Goal: Obtain resource: Obtain resource

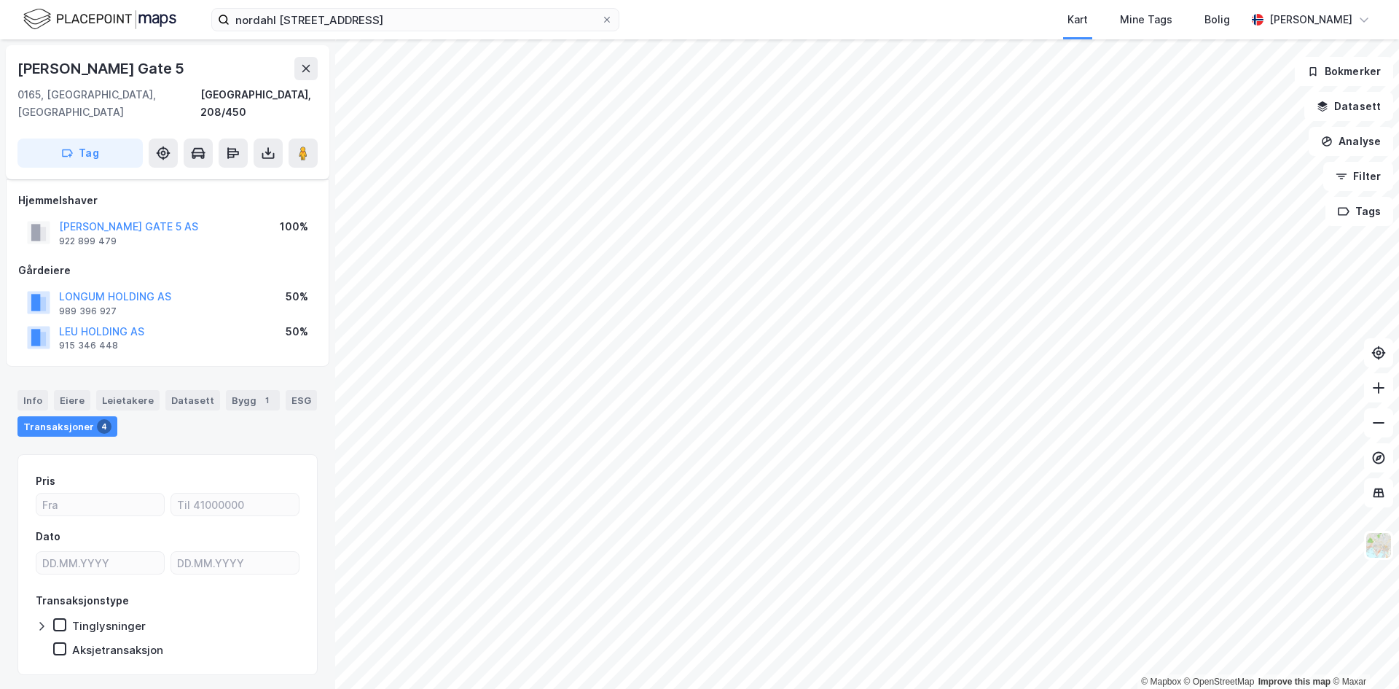
scroll to position [21, 0]
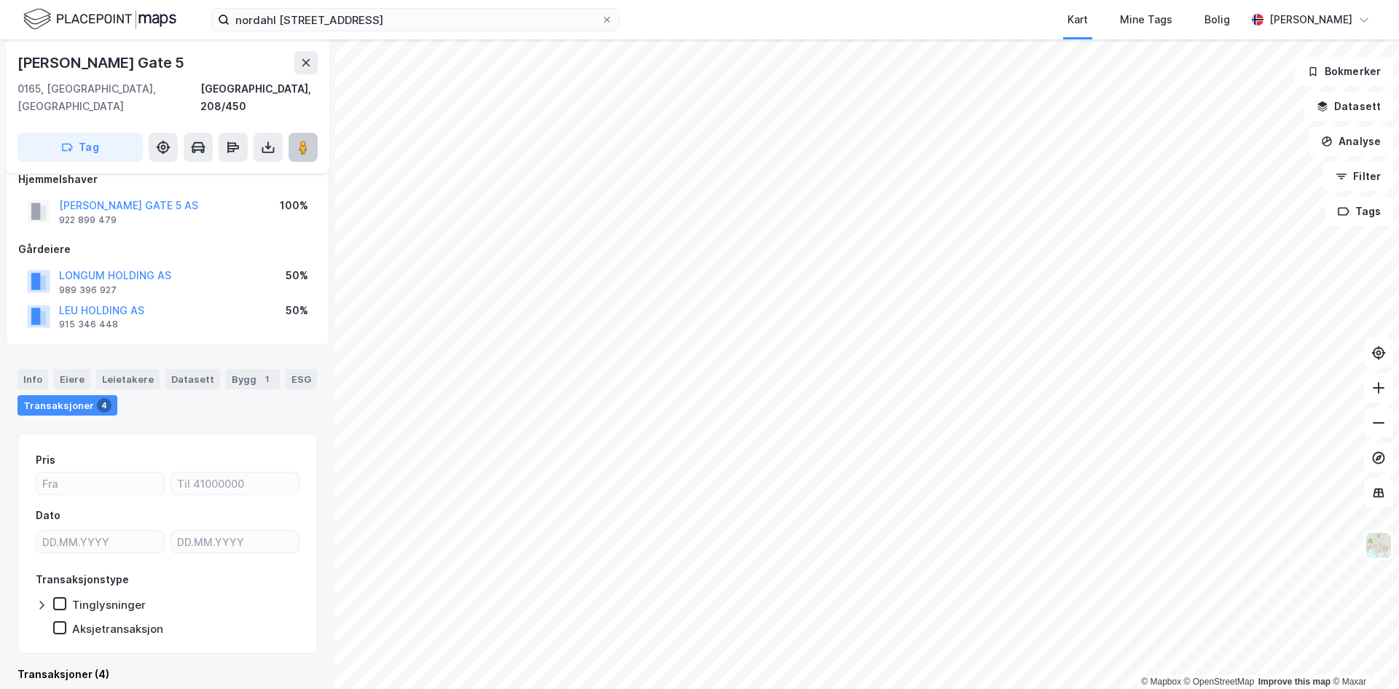
click at [294, 133] on button at bounding box center [303, 147] width 29 height 29
click at [270, 140] on icon at bounding box center [268, 147] width 15 height 15
click at [251, 165] on div "Last ned grunnbok" at bounding box center [205, 176] width 155 height 23
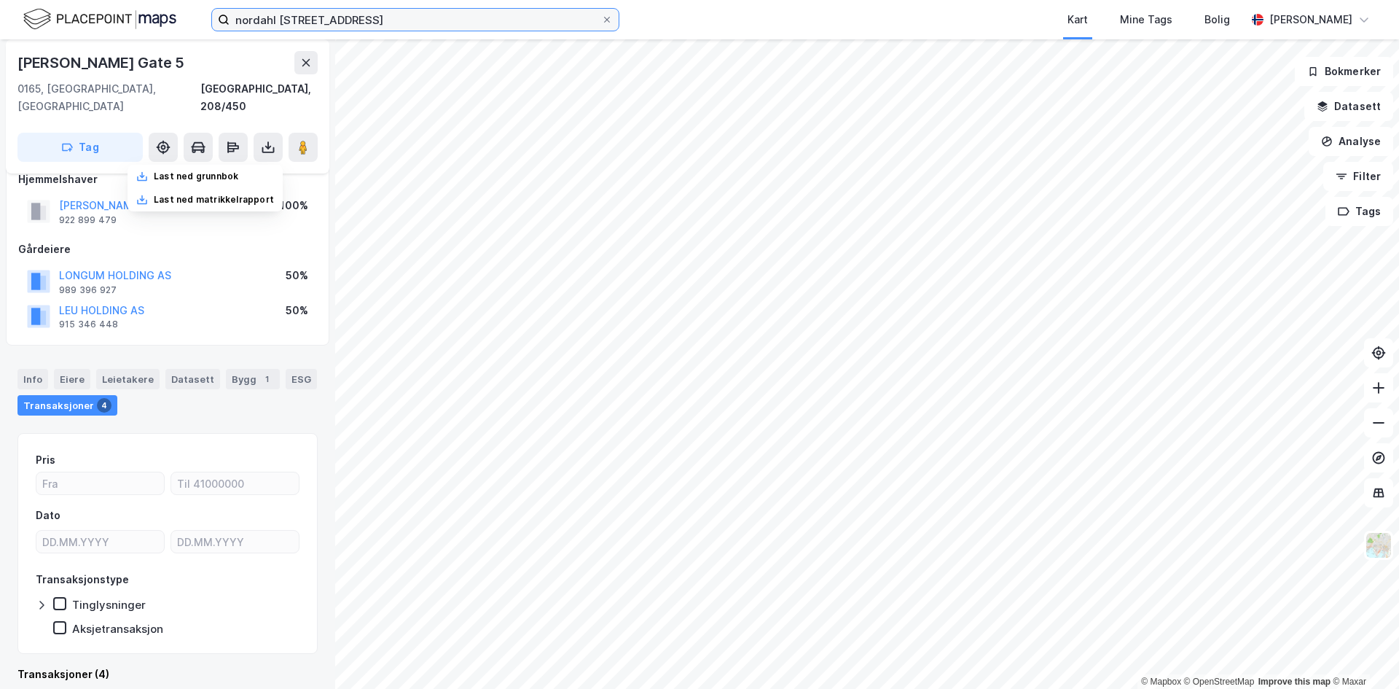
click at [339, 21] on input "nordahl [STREET_ADDRESS]" at bounding box center [416, 20] width 372 height 22
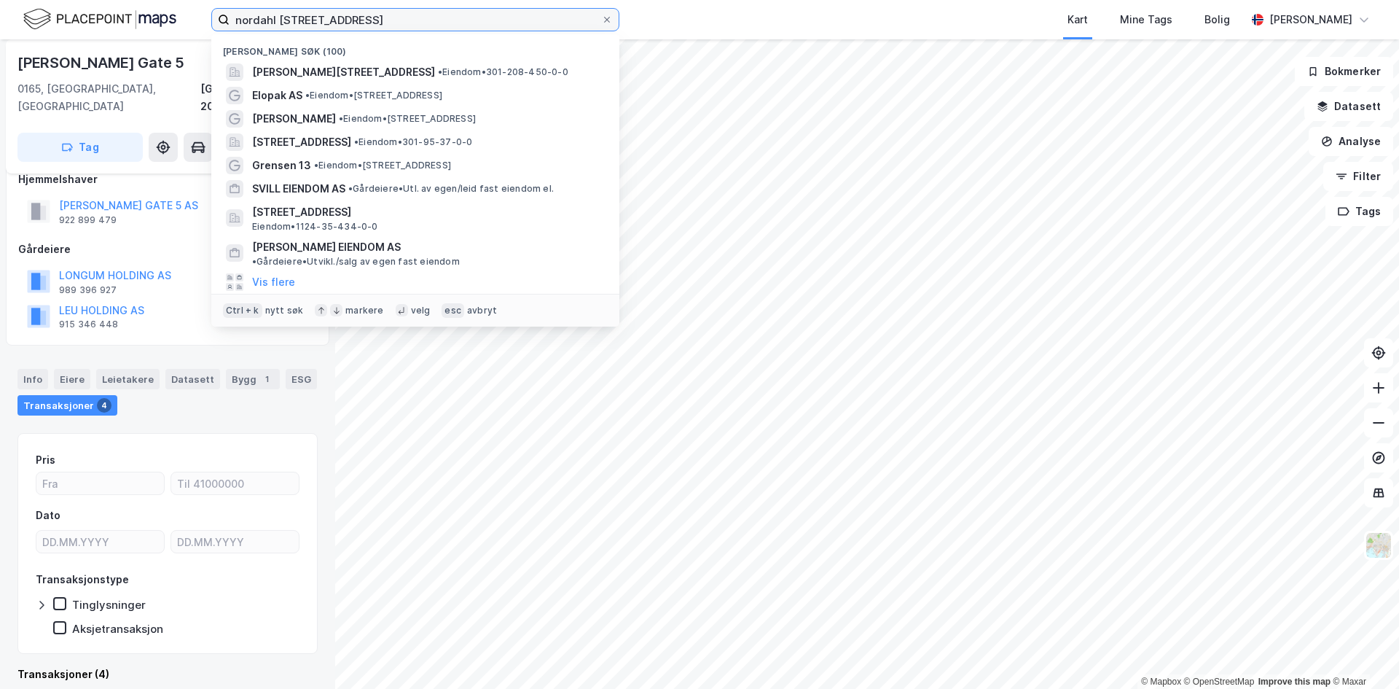
click at [339, 21] on input "nordahl [STREET_ADDRESS]" at bounding box center [416, 20] width 372 height 22
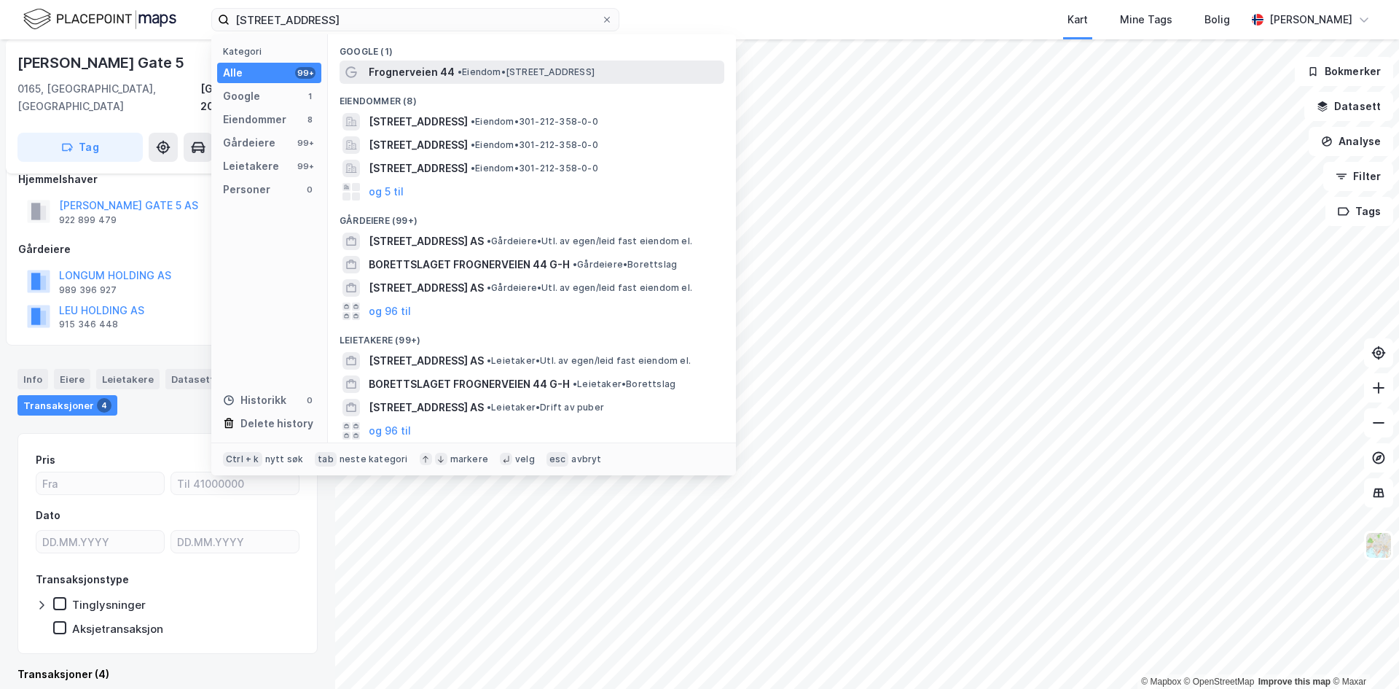
click at [410, 67] on span "Frognerveien 44" at bounding box center [412, 71] width 86 height 17
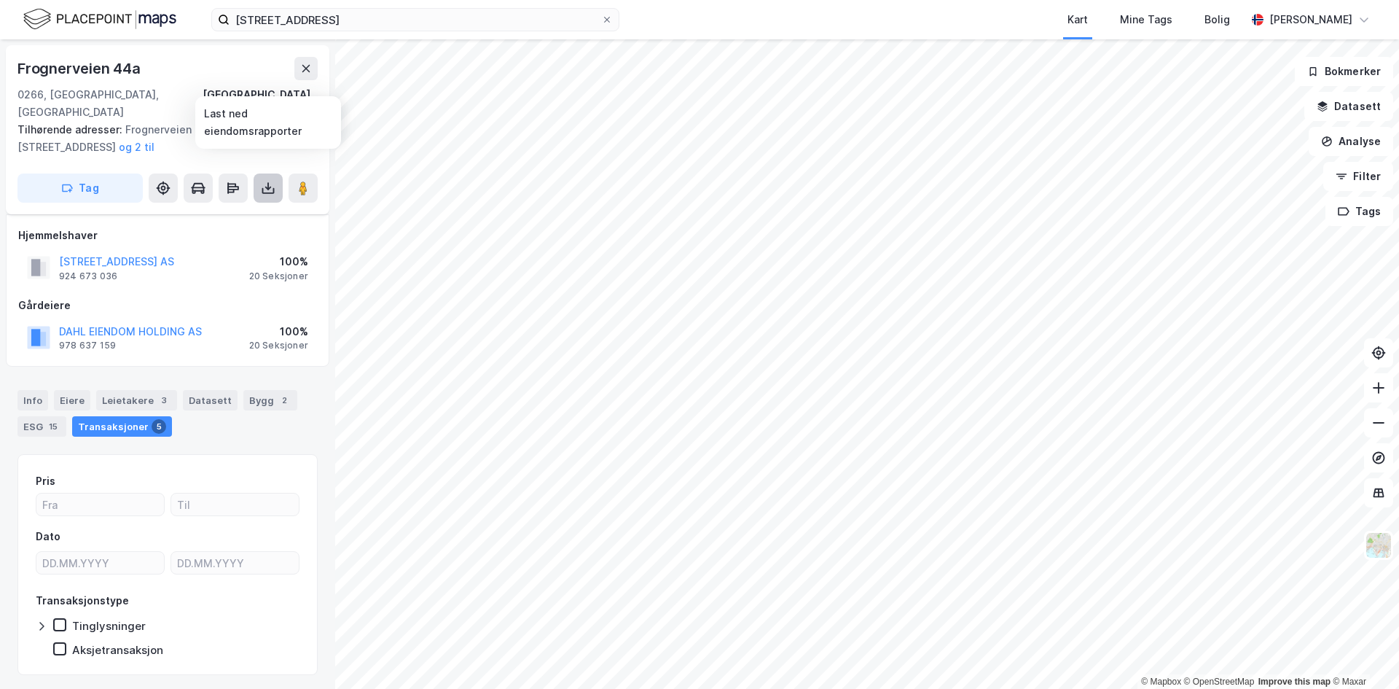
click at [259, 173] on button at bounding box center [268, 187] width 29 height 29
click at [245, 206] on div "Last ned grunnbok" at bounding box center [205, 217] width 155 height 23
drag, startPoint x: 38, startPoint y: 378, endPoint x: 82, endPoint y: 380, distance: 44.5
click at [39, 390] on div "Info" at bounding box center [32, 400] width 31 height 20
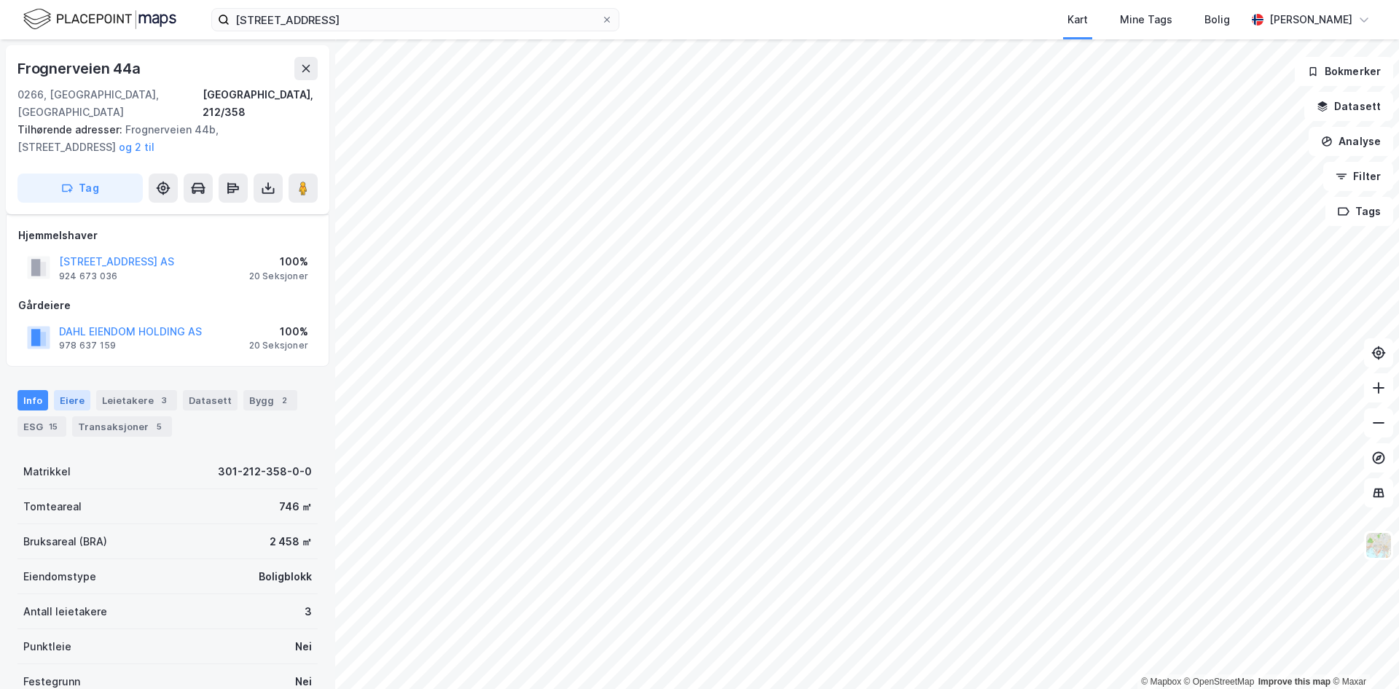
click at [75, 390] on div "Eiere" at bounding box center [72, 400] width 36 height 20
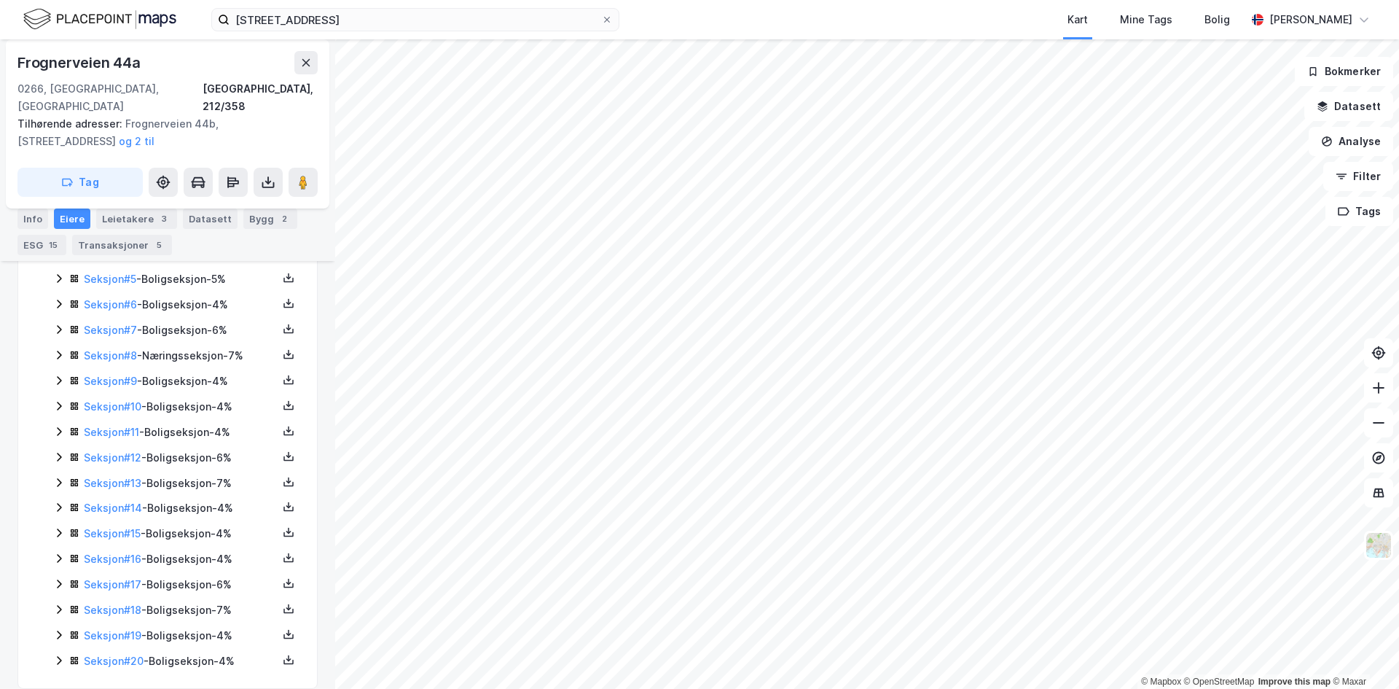
scroll to position [292, 0]
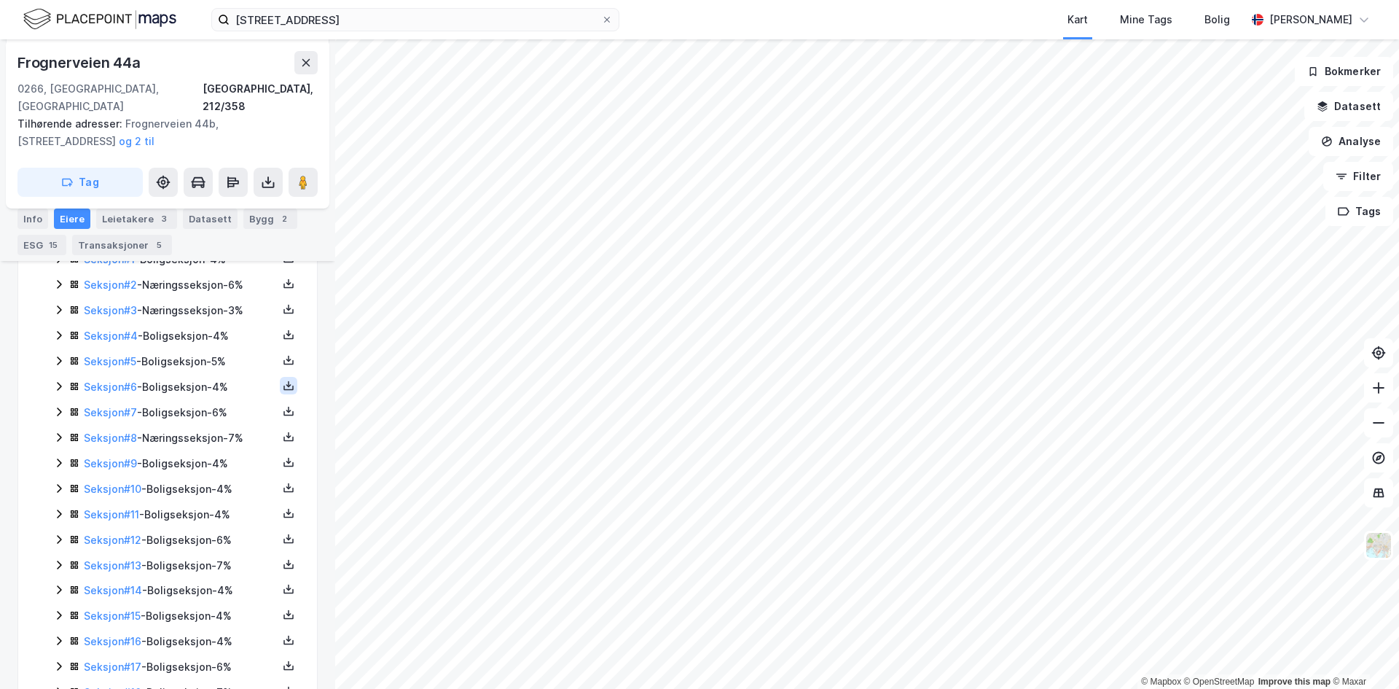
click at [283, 380] on icon at bounding box center [289, 386] width 12 height 12
click at [182, 333] on div "Grunnbok" at bounding box center [200, 341] width 49 height 17
click at [283, 431] on icon at bounding box center [289, 437] width 12 height 12
click at [176, 384] on div "Grunnbok" at bounding box center [200, 392] width 49 height 17
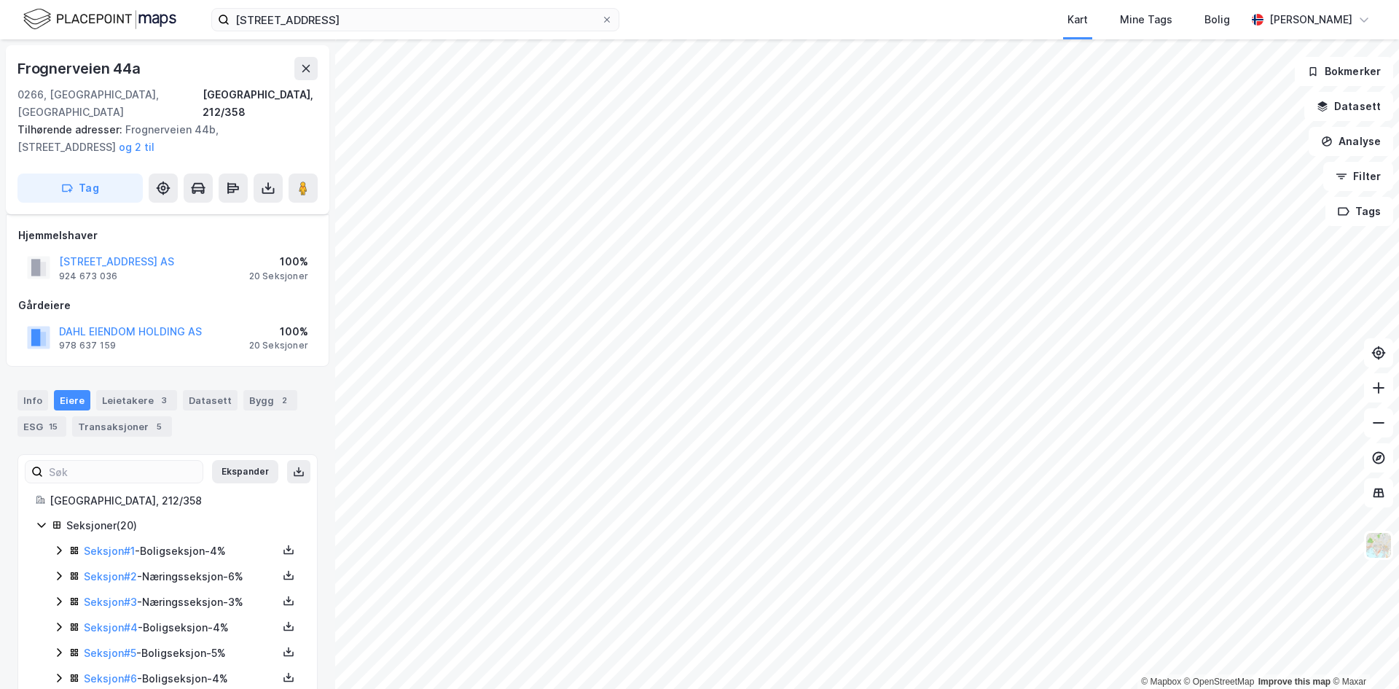
scroll to position [146, 0]
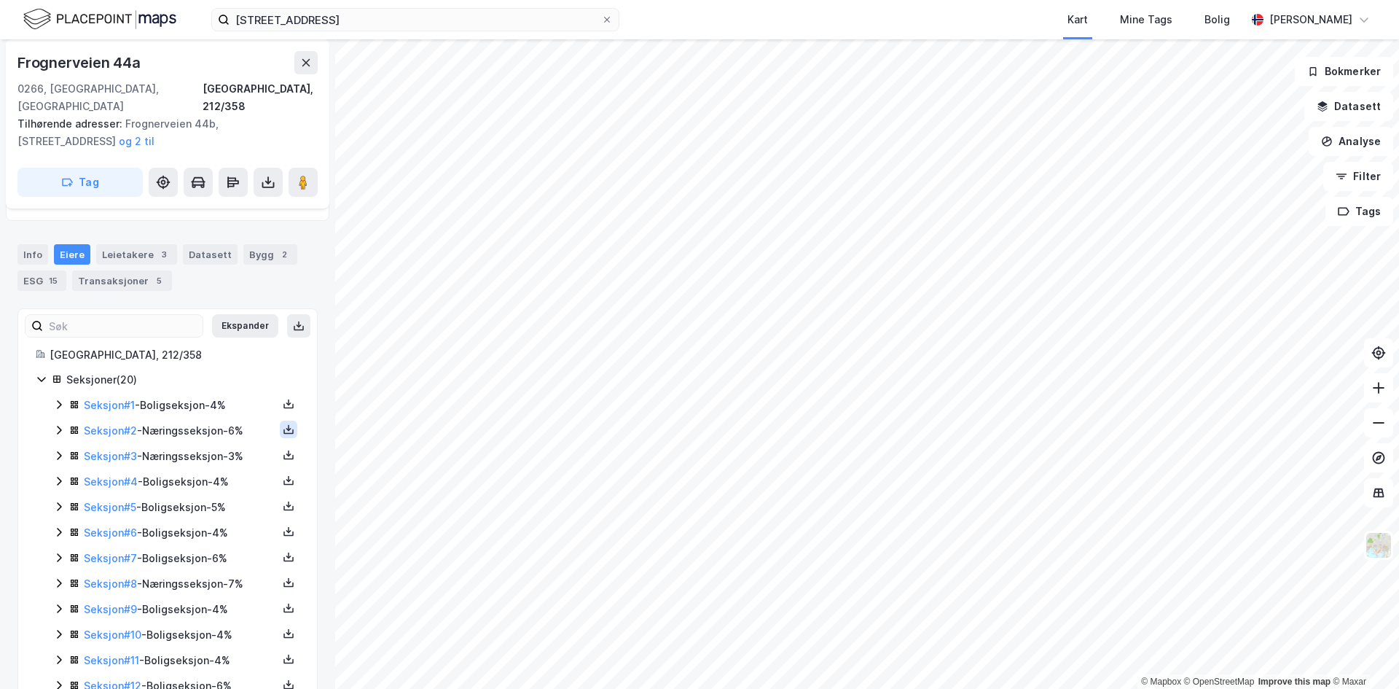
click at [280, 421] on button at bounding box center [288, 429] width 17 height 17
click at [206, 380] on div "Grunnbok" at bounding box center [208, 385] width 128 height 35
click at [283, 449] on icon at bounding box center [289, 455] width 12 height 12
click at [209, 407] on div "Grunnbok" at bounding box center [208, 411] width 128 height 35
click at [398, 7] on div "[STREET_ADDRESS] Kart Mine Tags Bolig [PERSON_NAME]" at bounding box center [699, 19] width 1399 height 39
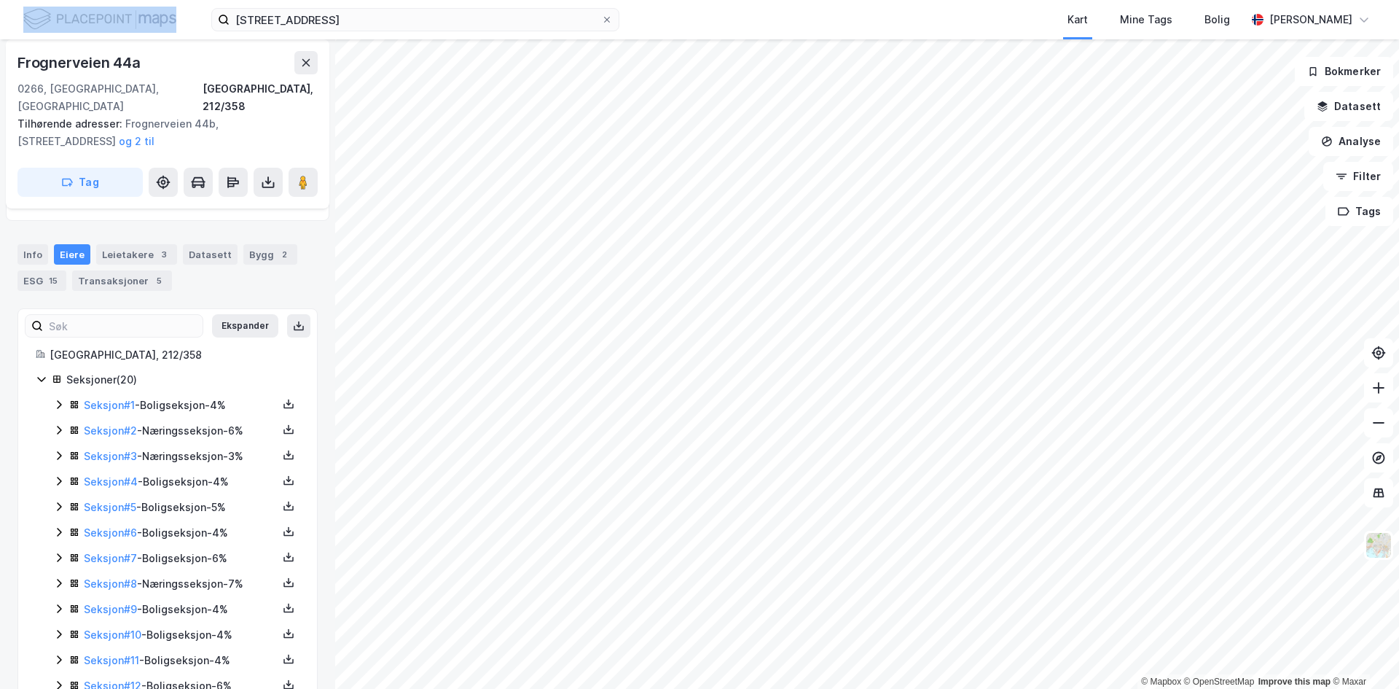
click at [398, 7] on div "[STREET_ADDRESS] Kart Mine Tags Bolig [PERSON_NAME]" at bounding box center [699, 19] width 1399 height 39
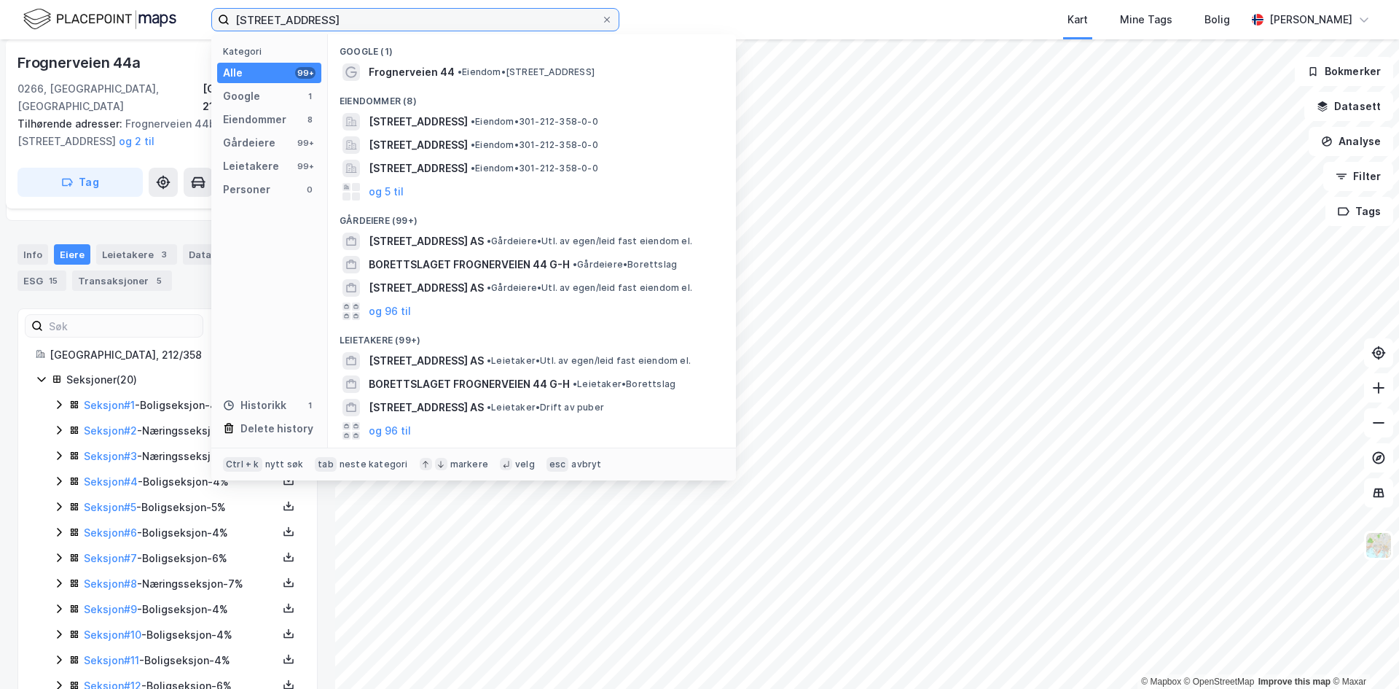
click at [378, 23] on input "[STREET_ADDRESS]" at bounding box center [416, 20] width 372 height 22
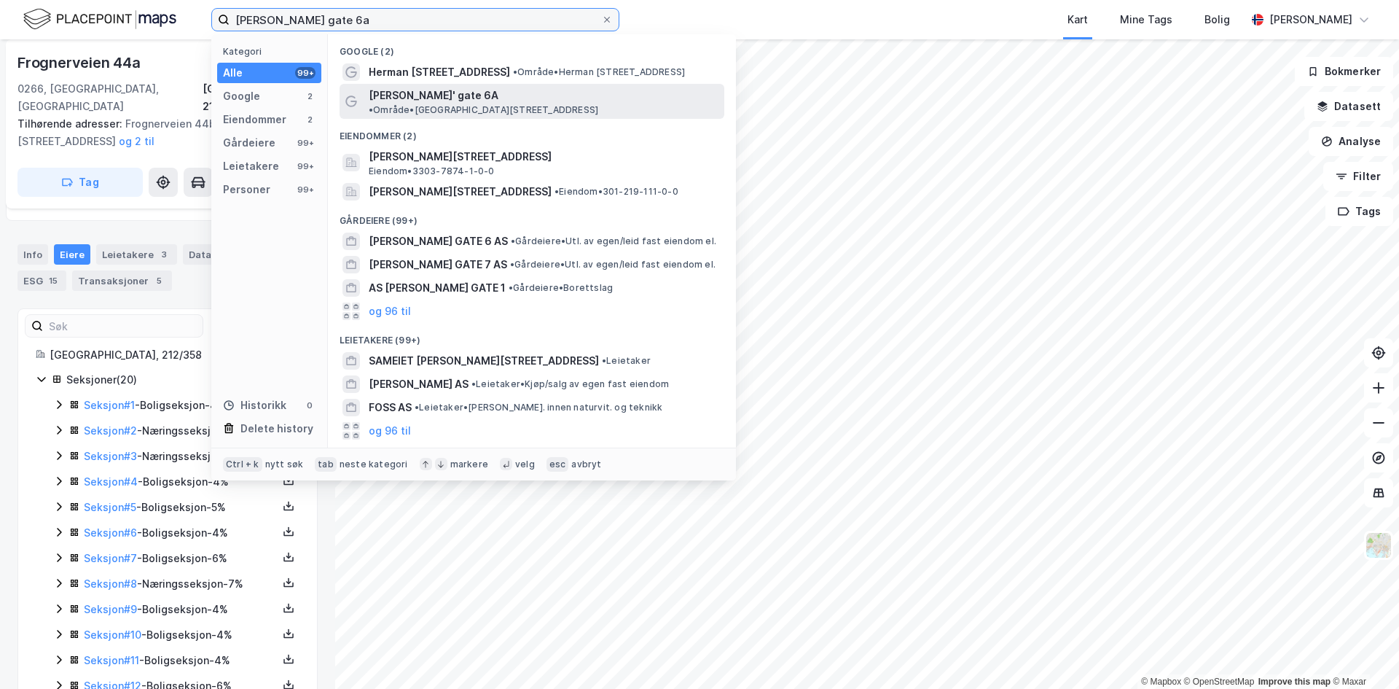
type input "[PERSON_NAME] gate 6a"
click at [426, 90] on span "[PERSON_NAME]' gate 6A" at bounding box center [434, 95] width 130 height 17
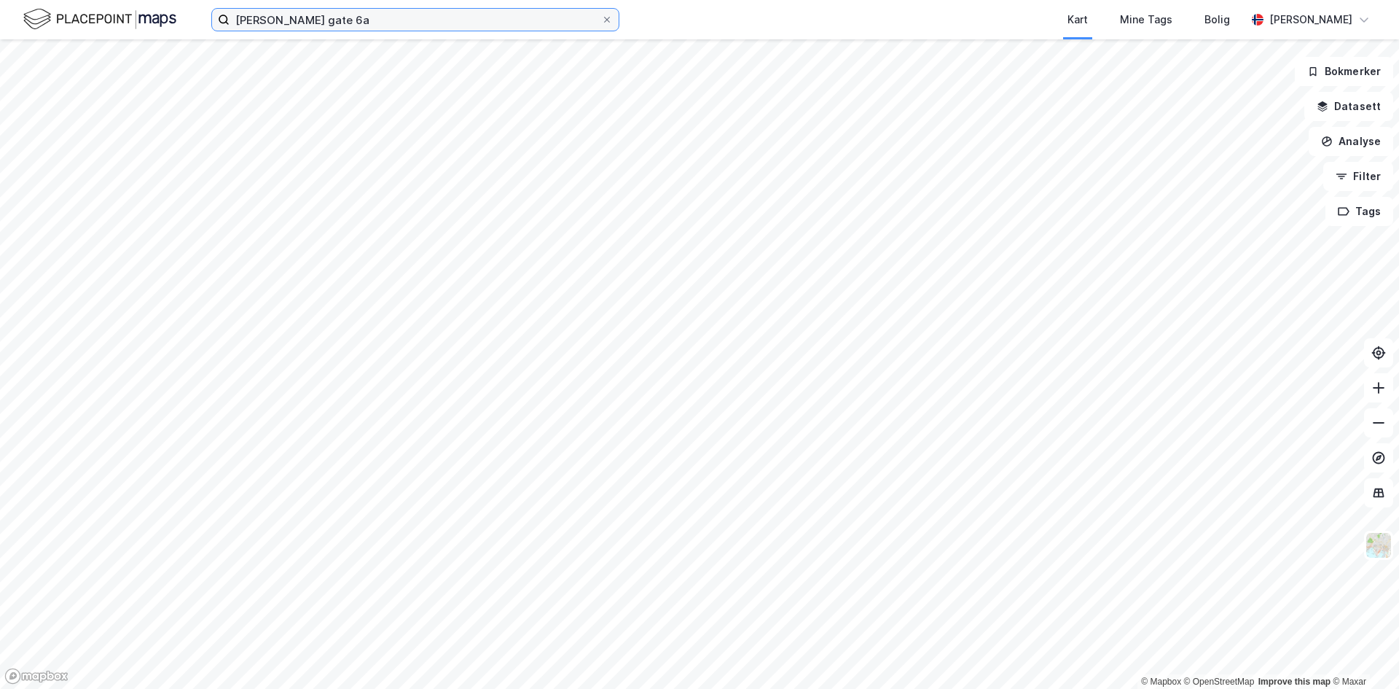
click at [388, 22] on input "[PERSON_NAME] gate 6a" at bounding box center [416, 20] width 372 height 22
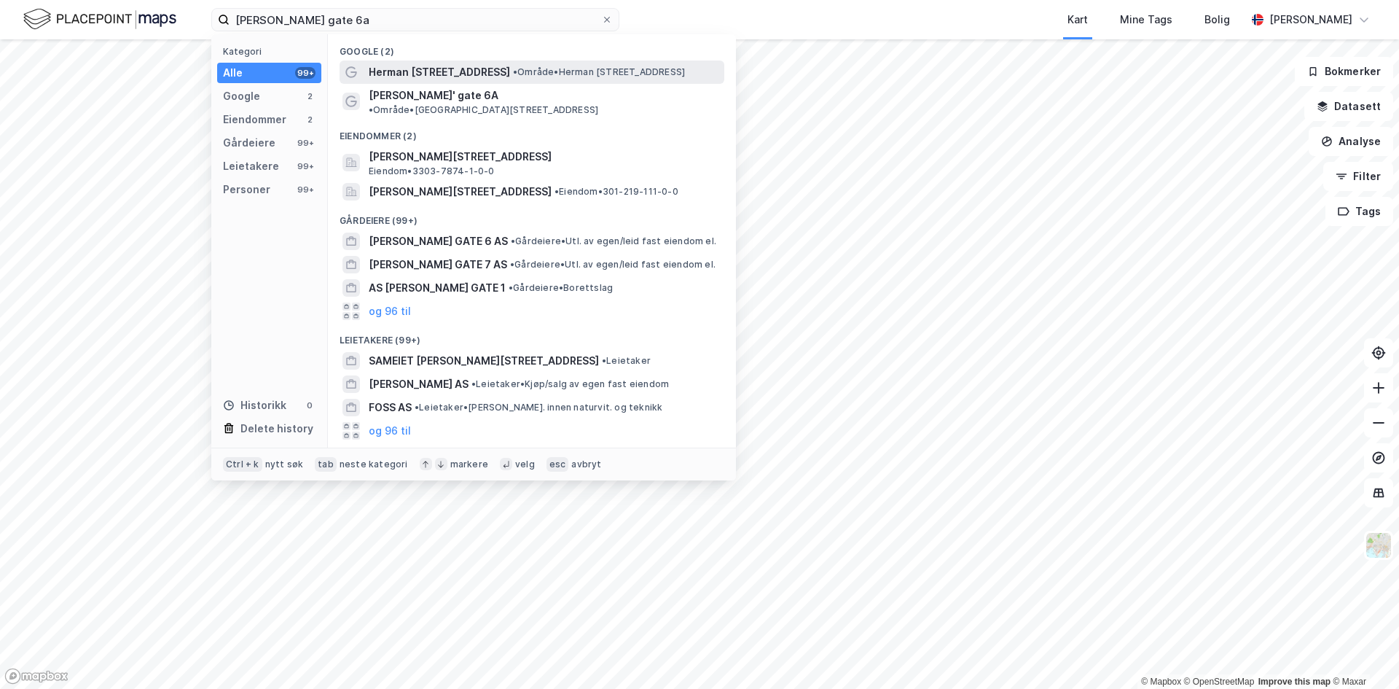
click at [399, 76] on span "Herman [STREET_ADDRESS]" at bounding box center [439, 71] width 141 height 17
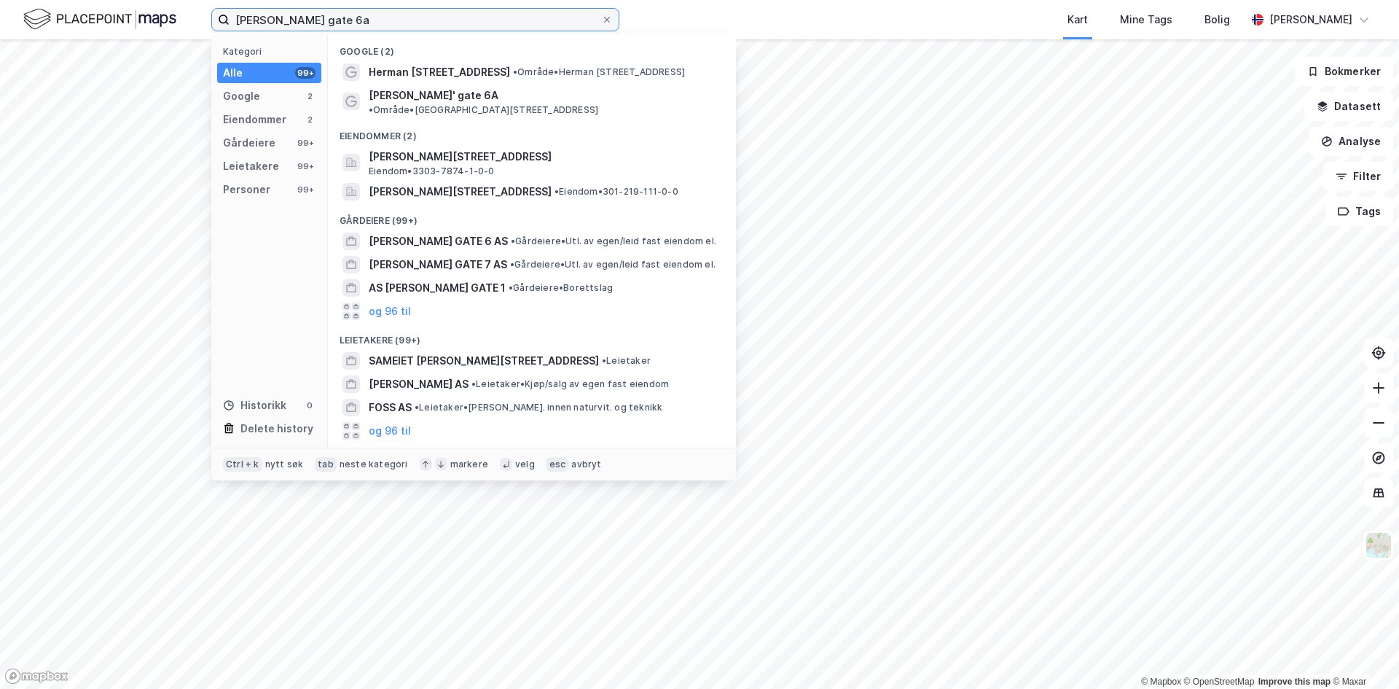
click at [395, 25] on input "[PERSON_NAME] gate 6a" at bounding box center [416, 20] width 372 height 22
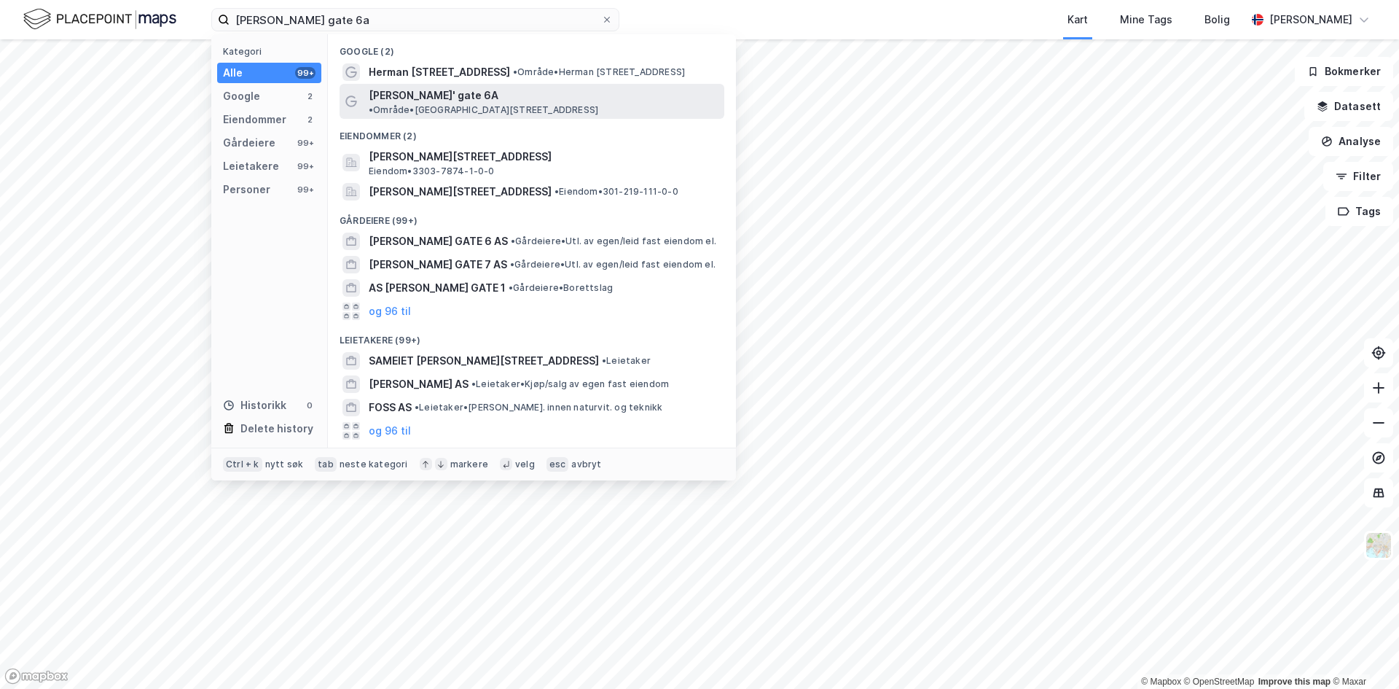
click at [373, 104] on span "•" at bounding box center [371, 109] width 4 height 11
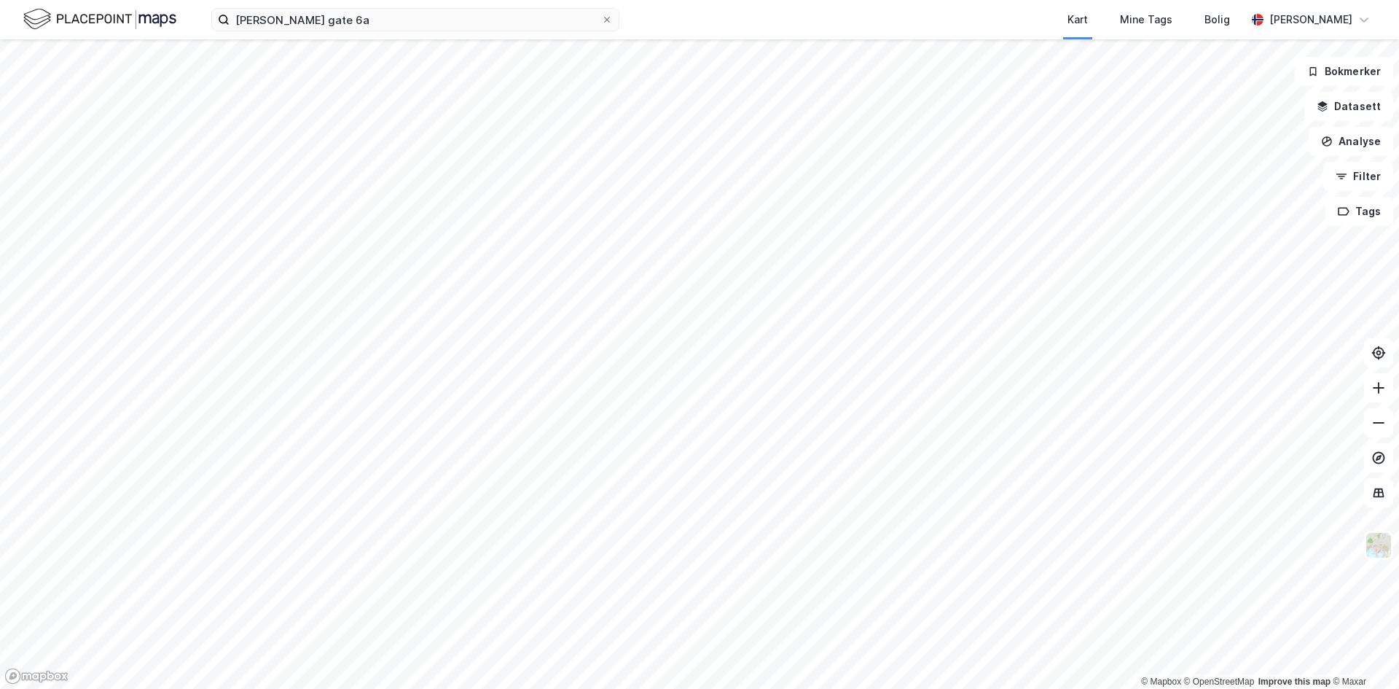
click at [437, 688] on html "[PERSON_NAME] gate 6a Kart Mine Tags Bolig [PERSON_NAME] © Mapbox © OpenStreetM…" at bounding box center [699, 344] width 1399 height 689
